Goal: Task Accomplishment & Management: Manage account settings

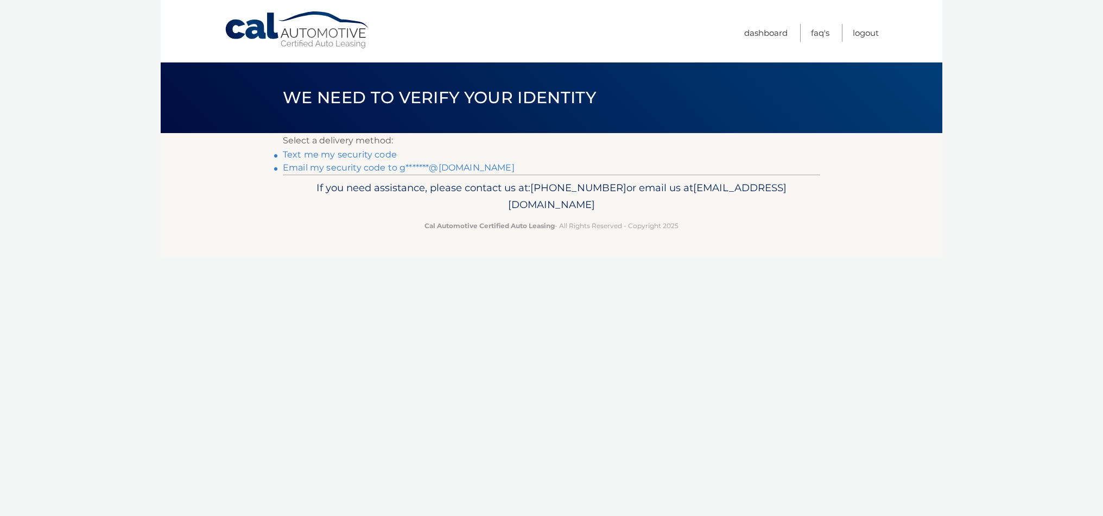
click at [334, 157] on link "Text me my security code" at bounding box center [340, 154] width 114 height 10
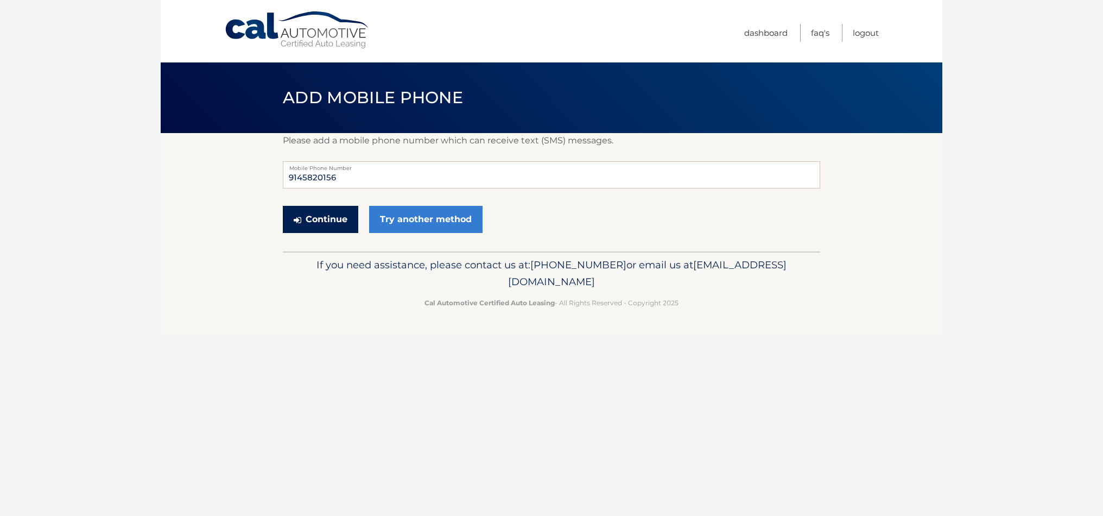
click at [325, 222] on button "Continue" at bounding box center [320, 219] width 75 height 27
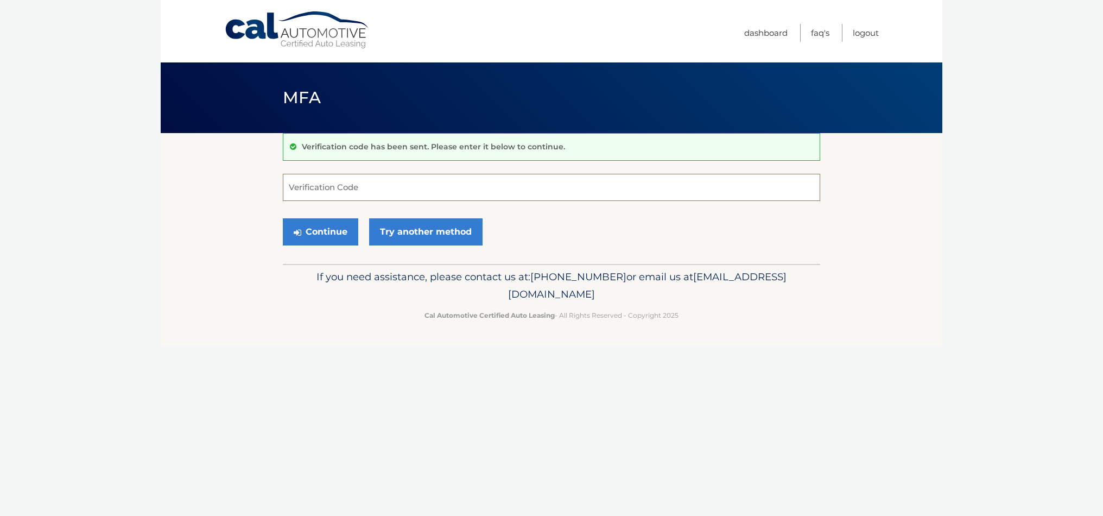
click at [336, 189] on input "Verification Code" at bounding box center [551, 187] width 537 height 27
type input "049691"
click at [336, 230] on button "Continue" at bounding box center [320, 231] width 75 height 27
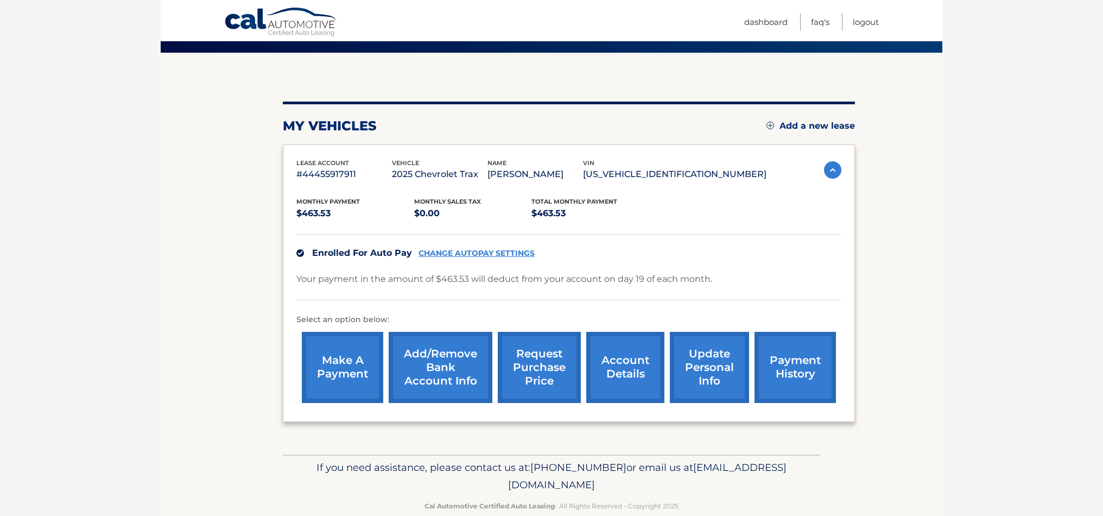
scroll to position [79, 0]
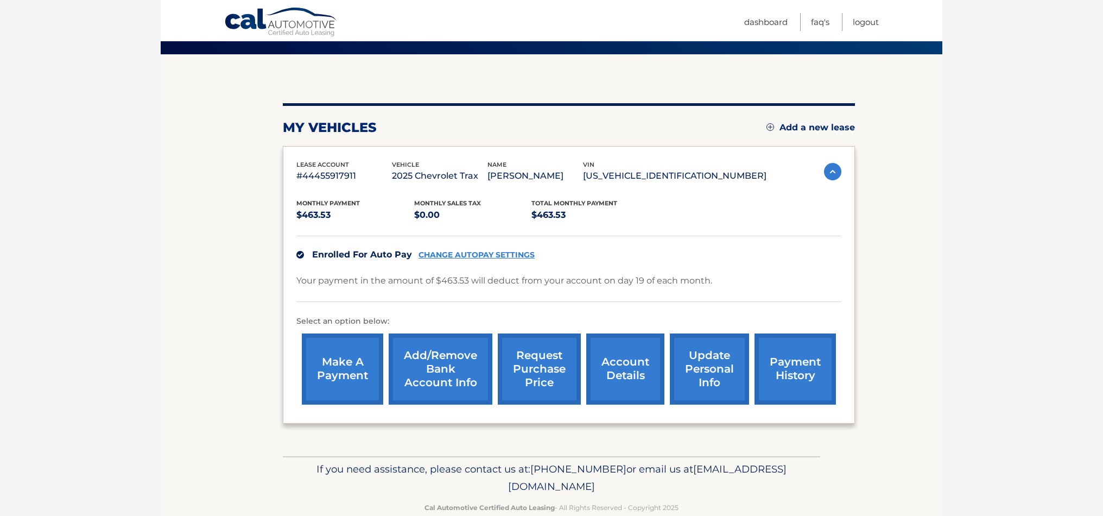
click at [625, 378] on link "account details" at bounding box center [625, 368] width 78 height 71
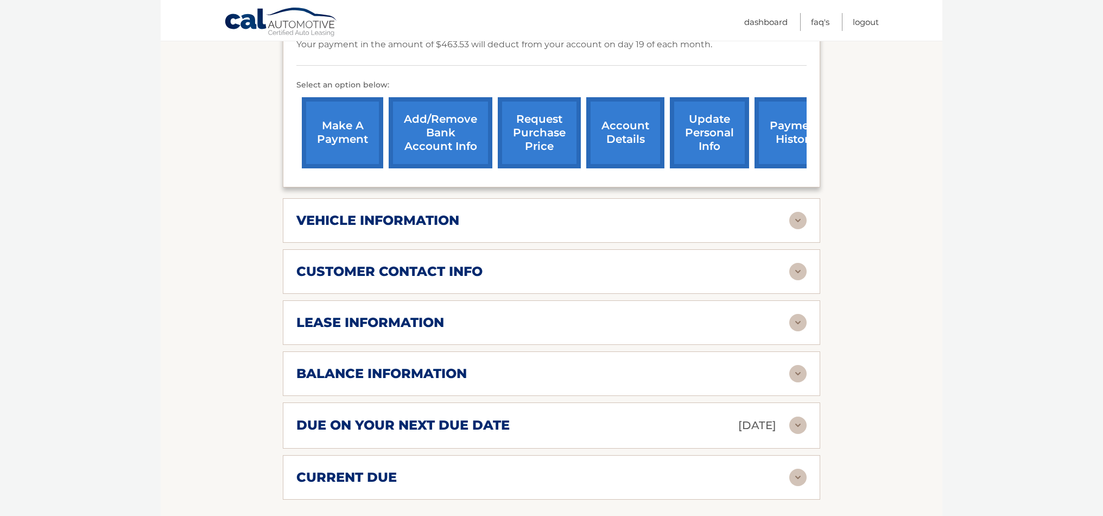
scroll to position [346, 0]
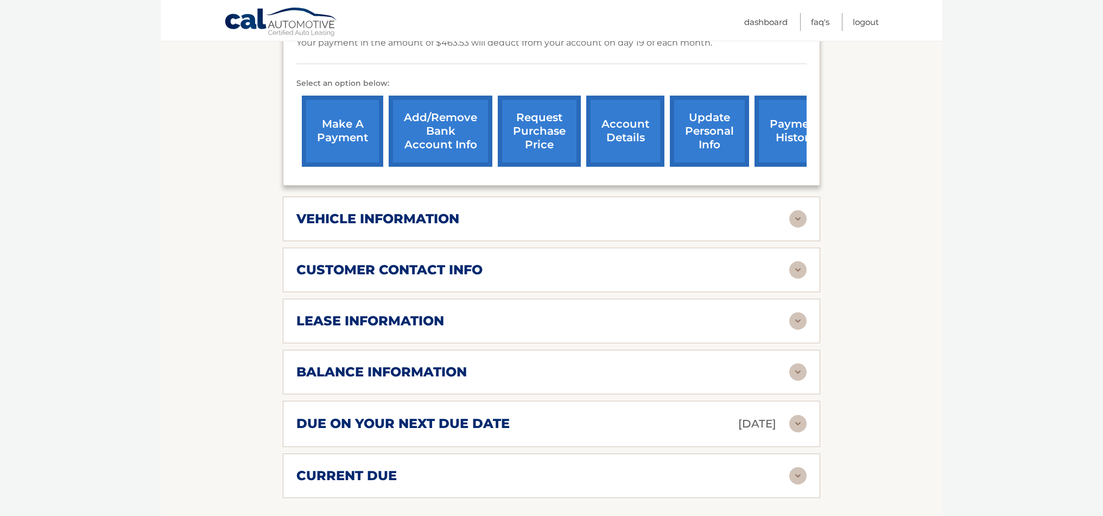
click at [800, 312] on img at bounding box center [797, 320] width 17 height 17
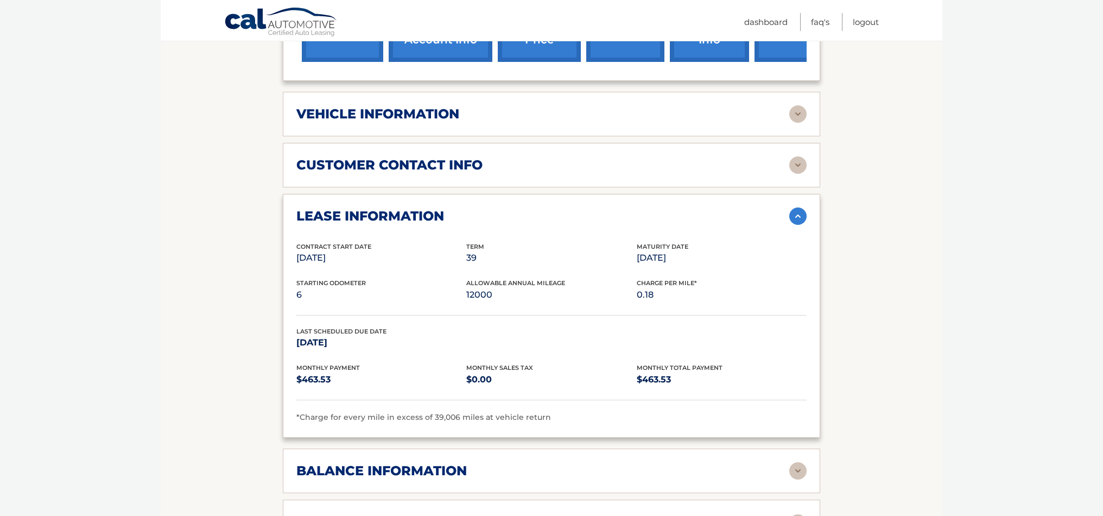
scroll to position [439, 0]
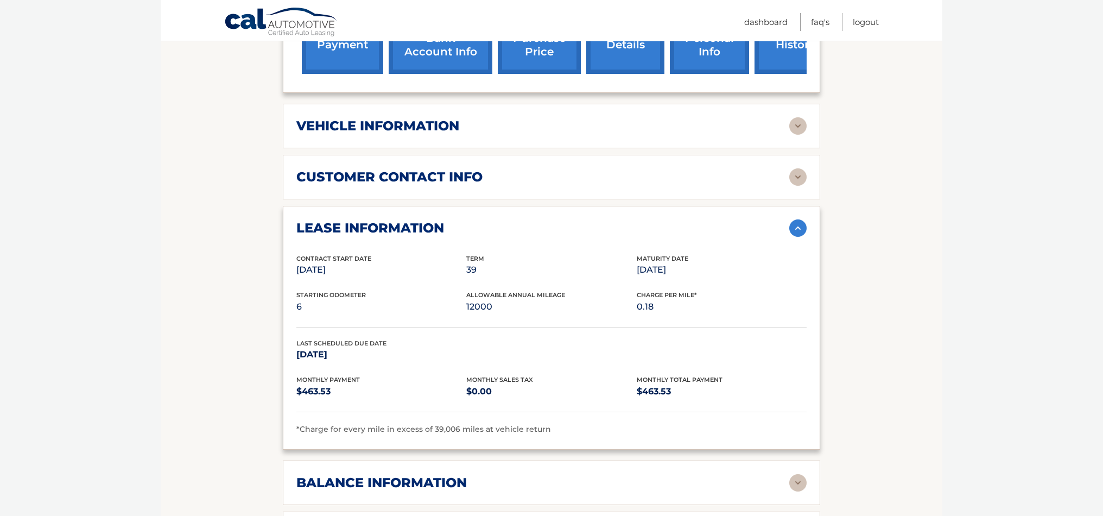
click at [798, 219] on img at bounding box center [797, 227] width 17 height 17
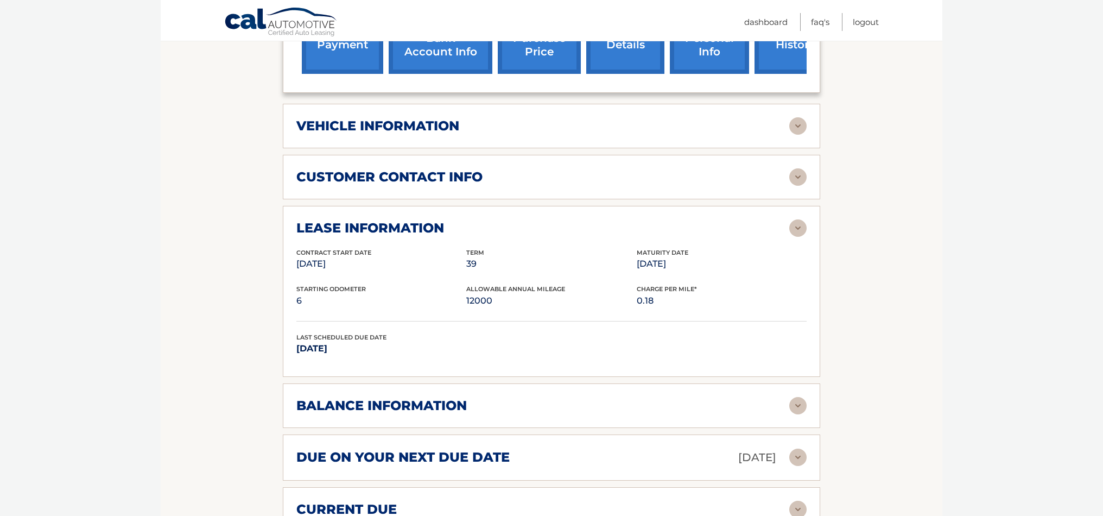
scroll to position [439, 0]
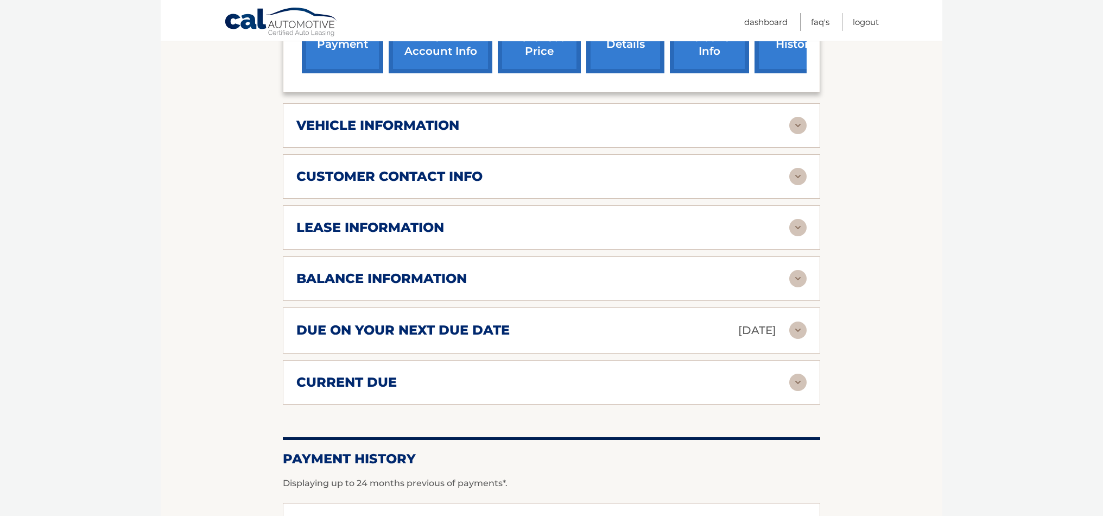
click at [799, 168] on img at bounding box center [797, 176] width 17 height 17
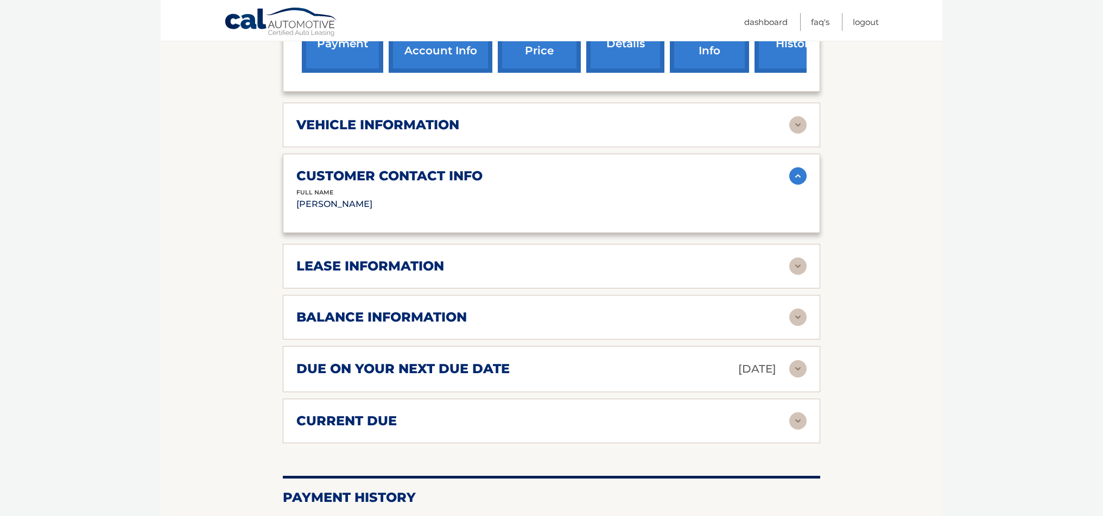
scroll to position [442, 0]
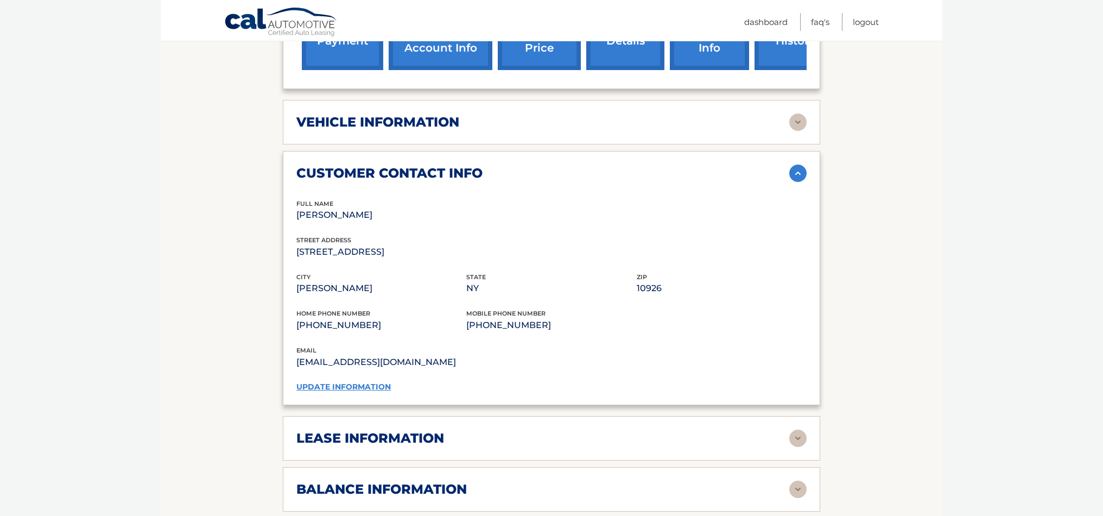
click at [799, 166] on div "customer contact info full name [PERSON_NAME] street address [STREET_ADDRESS] c…" at bounding box center [551, 278] width 537 height 254
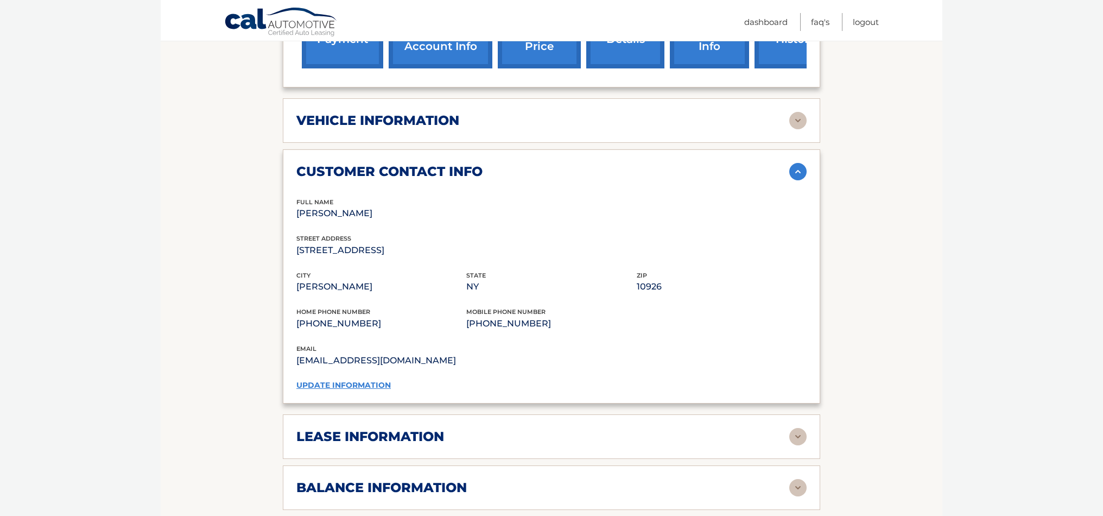
click at [797, 163] on img at bounding box center [797, 171] width 17 height 17
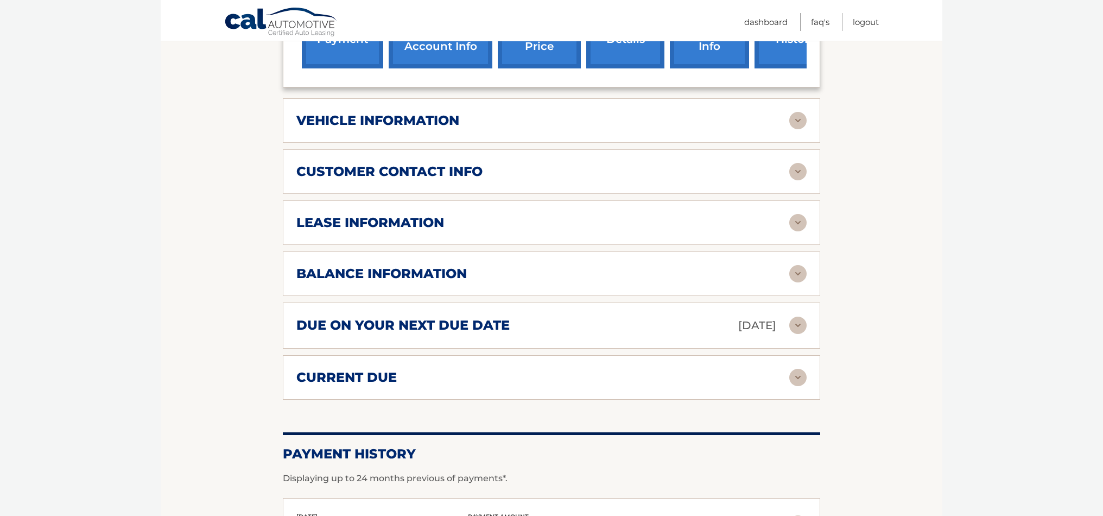
click at [794, 265] on img at bounding box center [797, 273] width 17 height 17
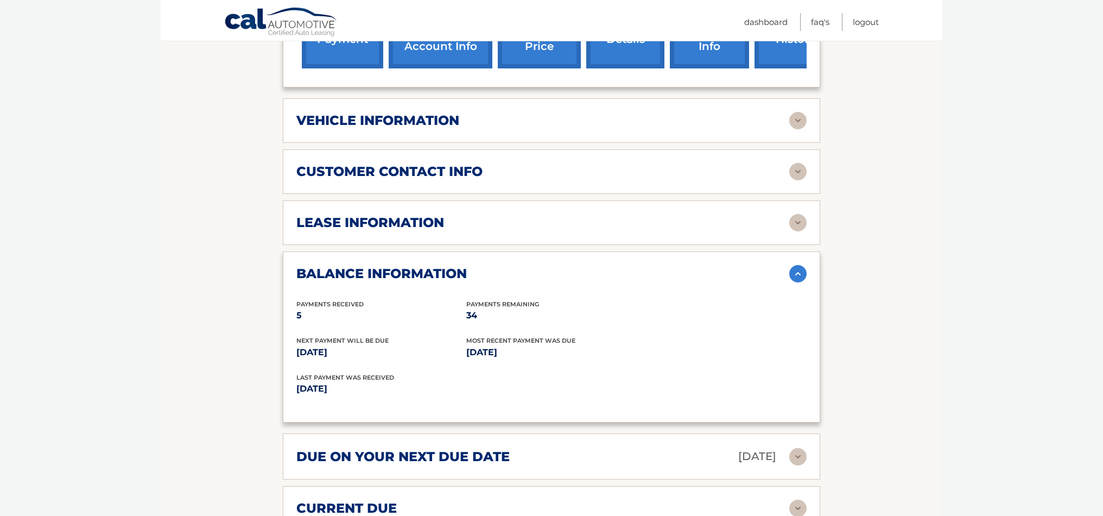
click at [799, 265] on img at bounding box center [797, 273] width 17 height 17
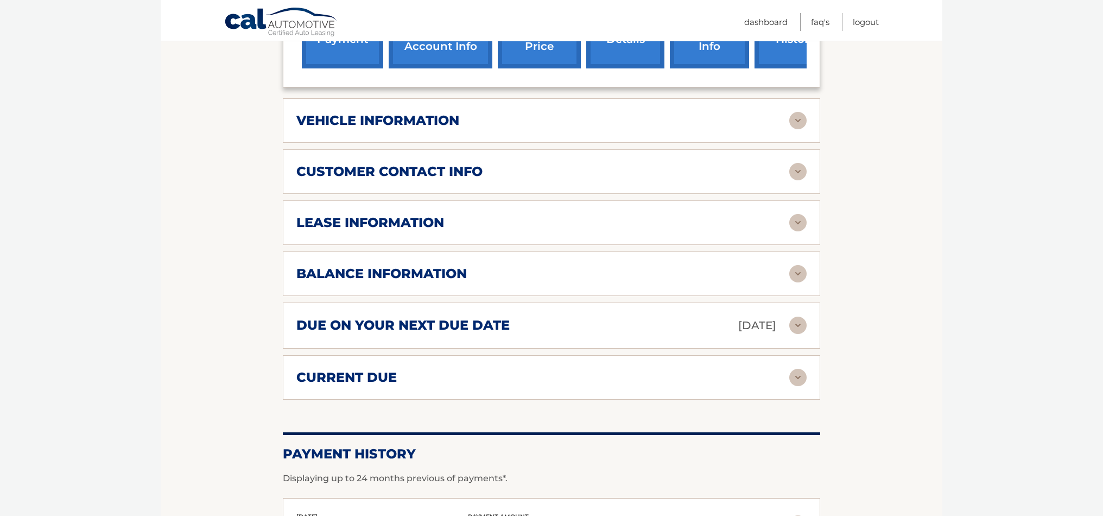
click at [798, 369] on img at bounding box center [797, 377] width 17 height 17
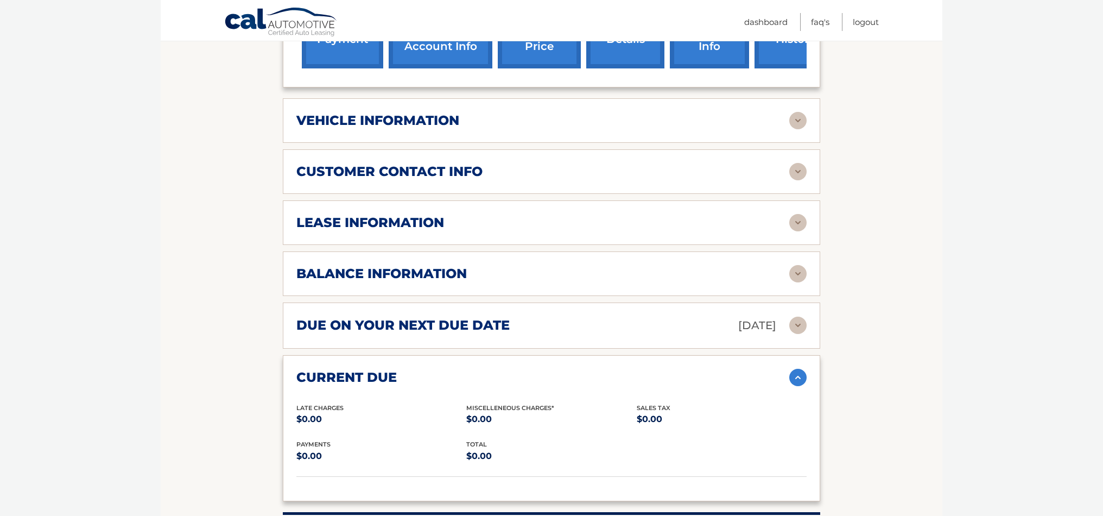
click at [798, 369] on img at bounding box center [797, 377] width 17 height 17
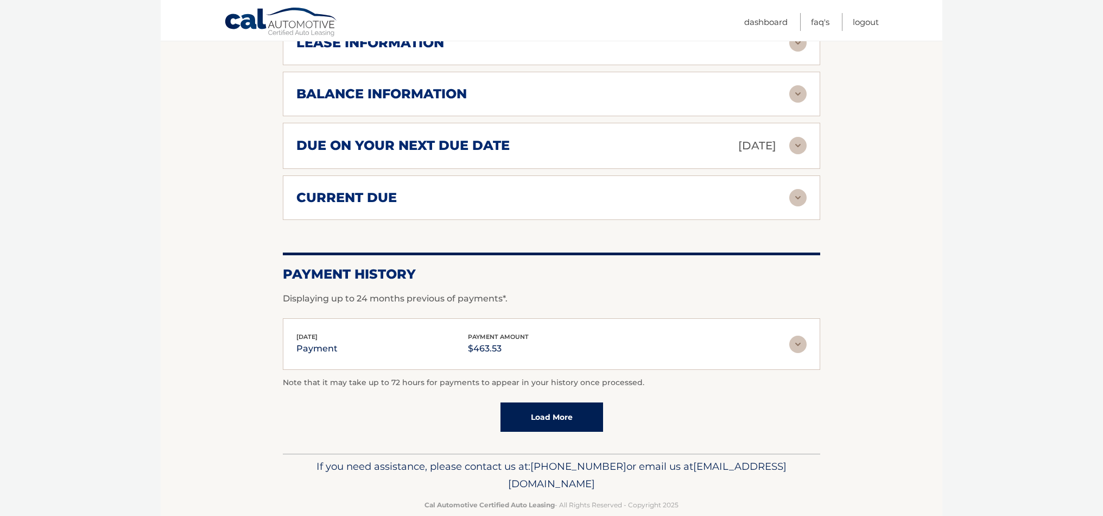
scroll to position [628, 0]
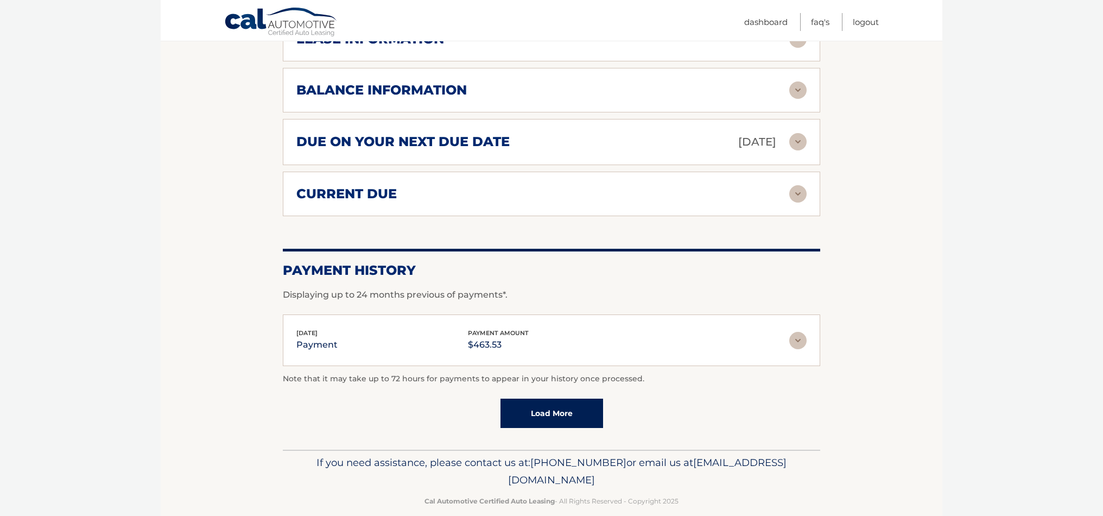
click at [798, 332] on img at bounding box center [797, 340] width 17 height 17
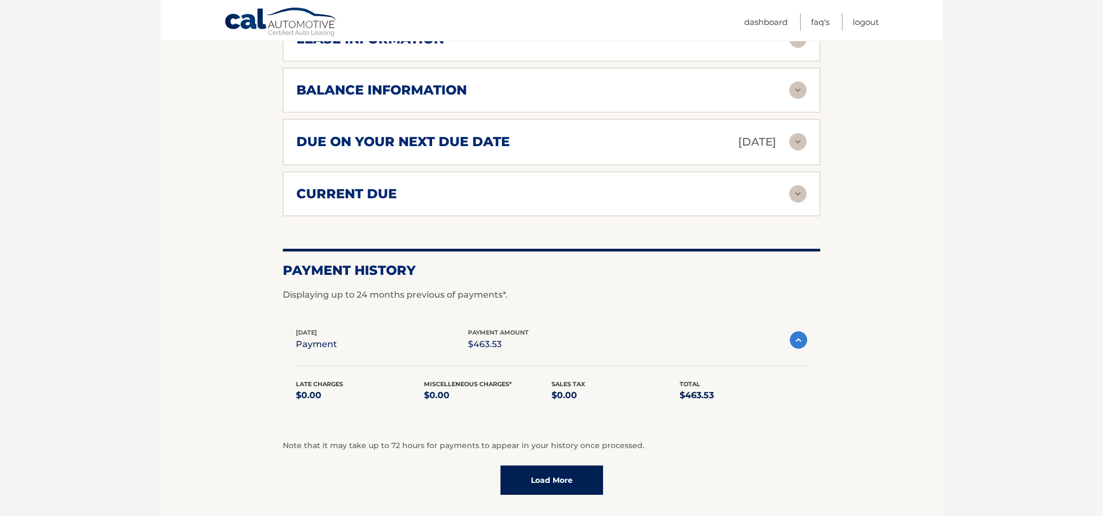
click at [798, 331] on img at bounding box center [798, 339] width 17 height 17
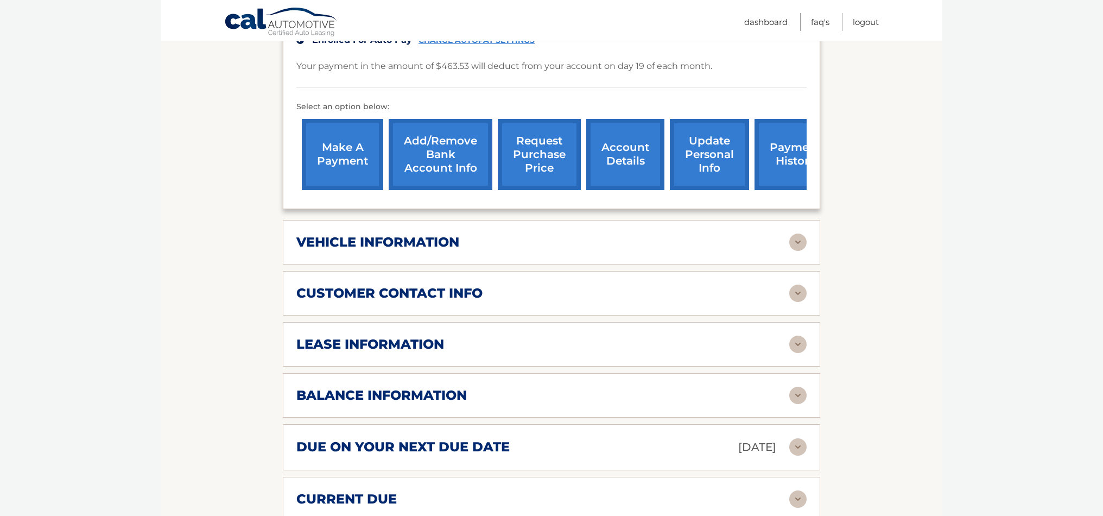
scroll to position [323, 0]
click at [628, 138] on link "account details" at bounding box center [625, 153] width 78 height 71
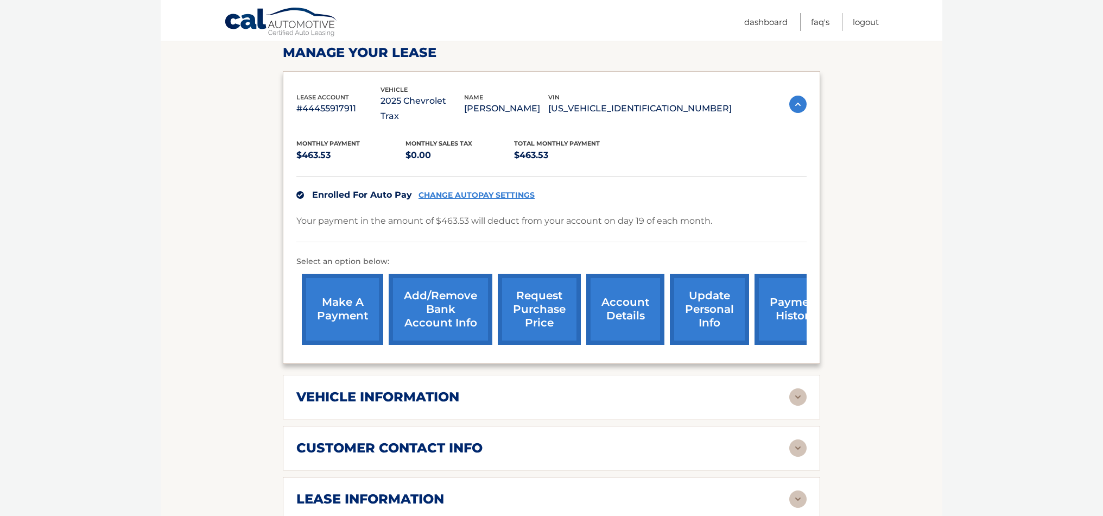
scroll to position [166, 0]
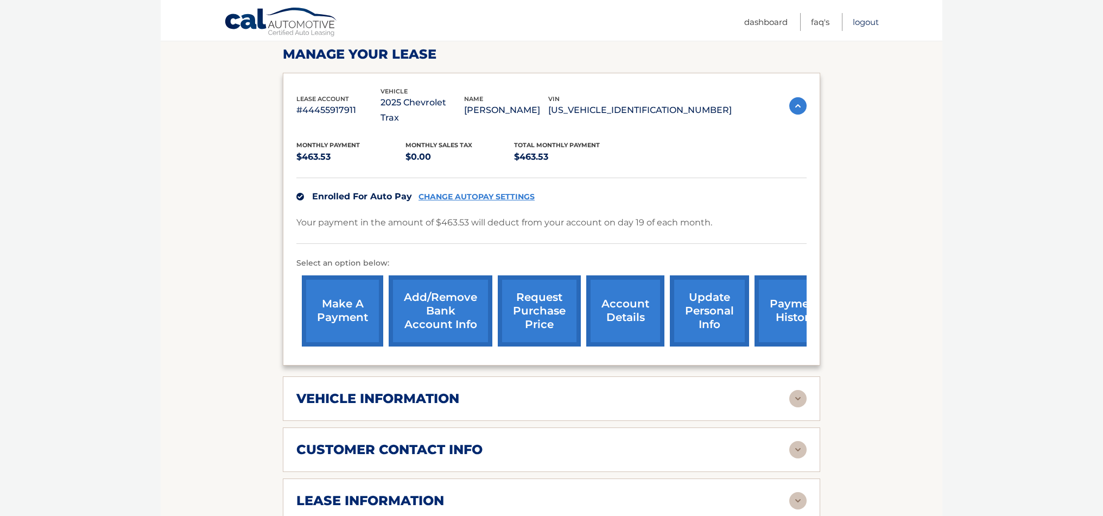
click at [868, 23] on link "Logout" at bounding box center [866, 22] width 26 height 18
